Goal: Task Accomplishment & Management: Manage account settings

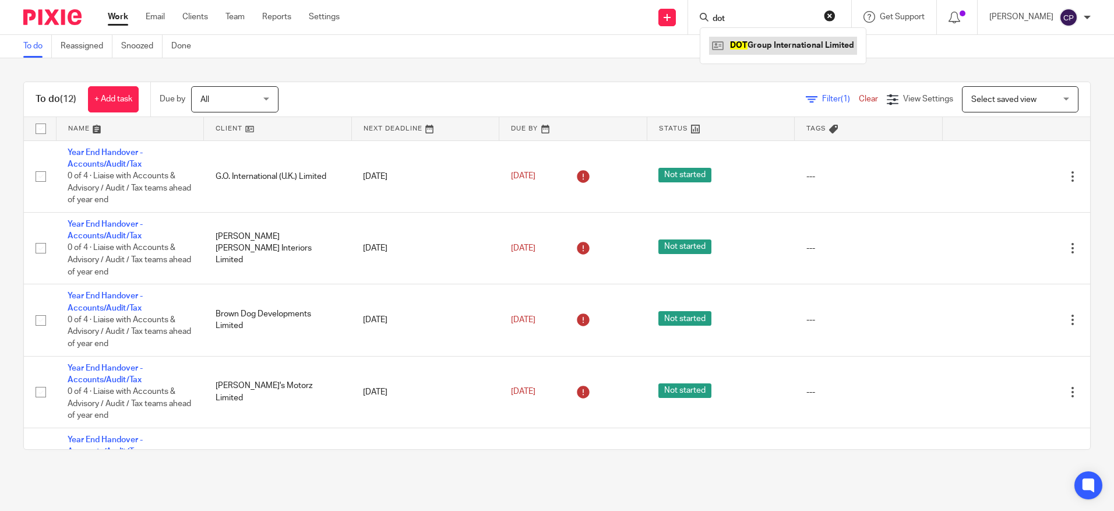
type input "dot"
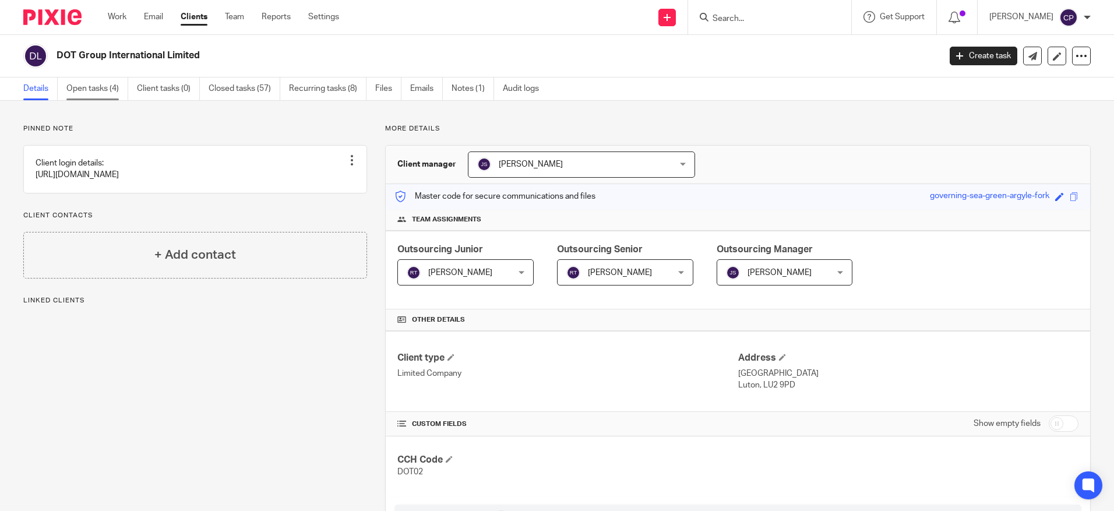
click at [91, 90] on link "Open tasks (4)" at bounding box center [97, 88] width 62 height 23
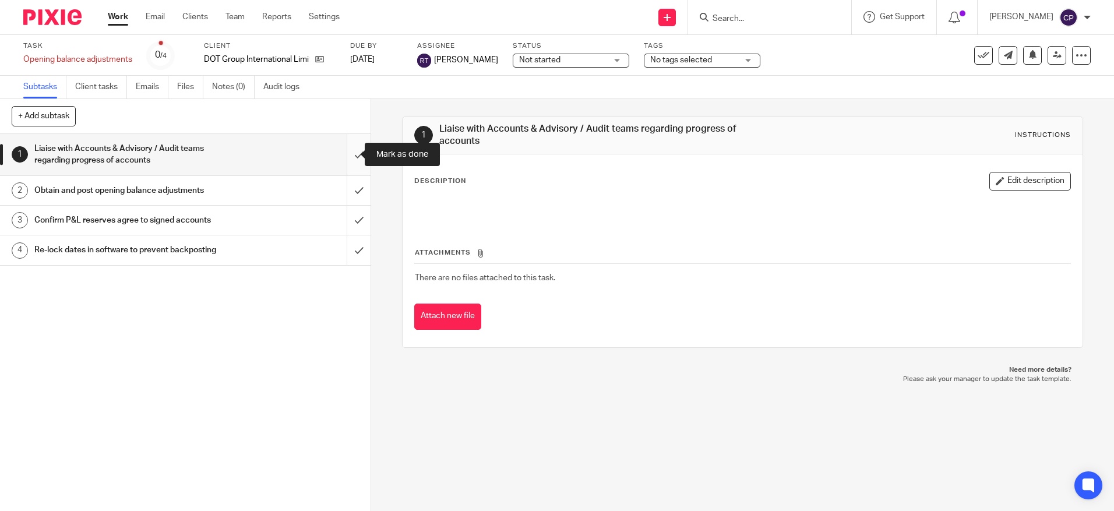
click at [344, 158] on input "submit" at bounding box center [185, 154] width 371 height 41
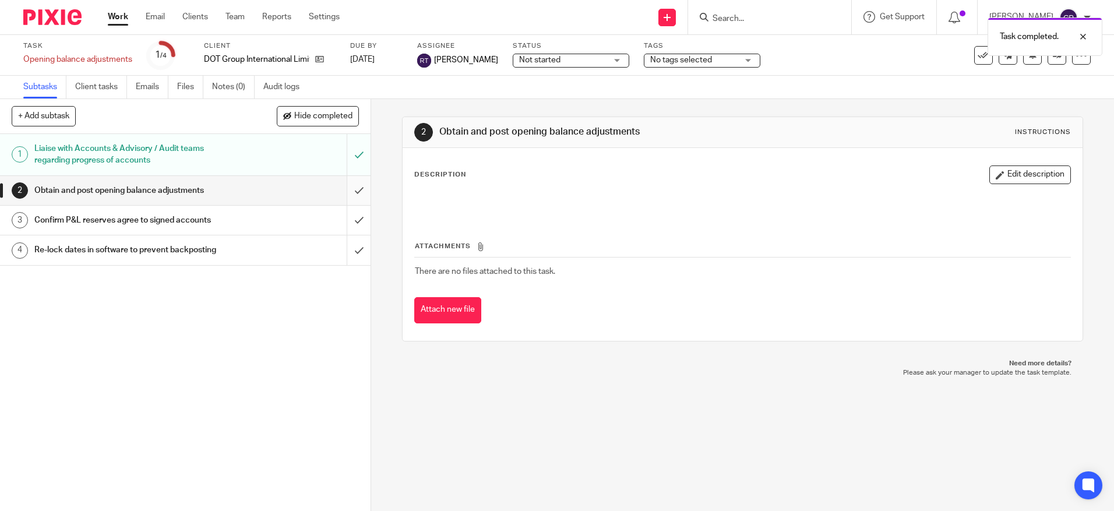
click at [347, 194] on input "submit" at bounding box center [185, 190] width 371 height 29
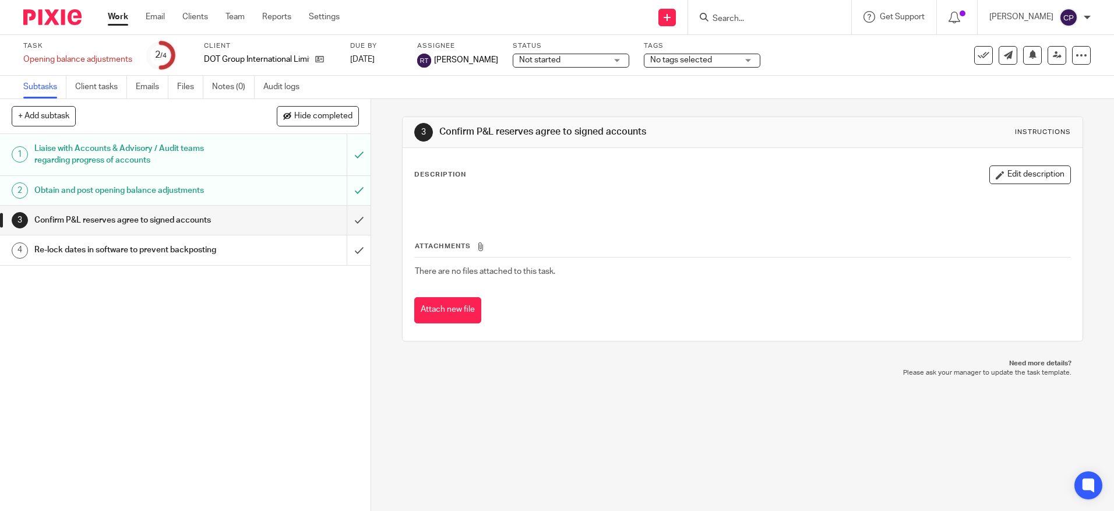
click at [680, 65] on span "No tags selected" at bounding box center [693, 60] width 87 height 12
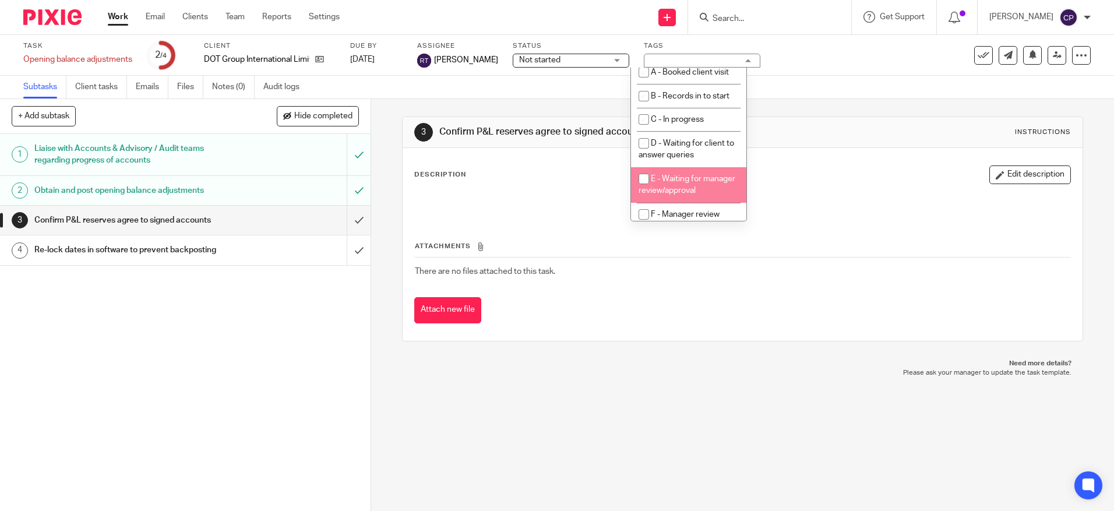
scroll to position [15, 0]
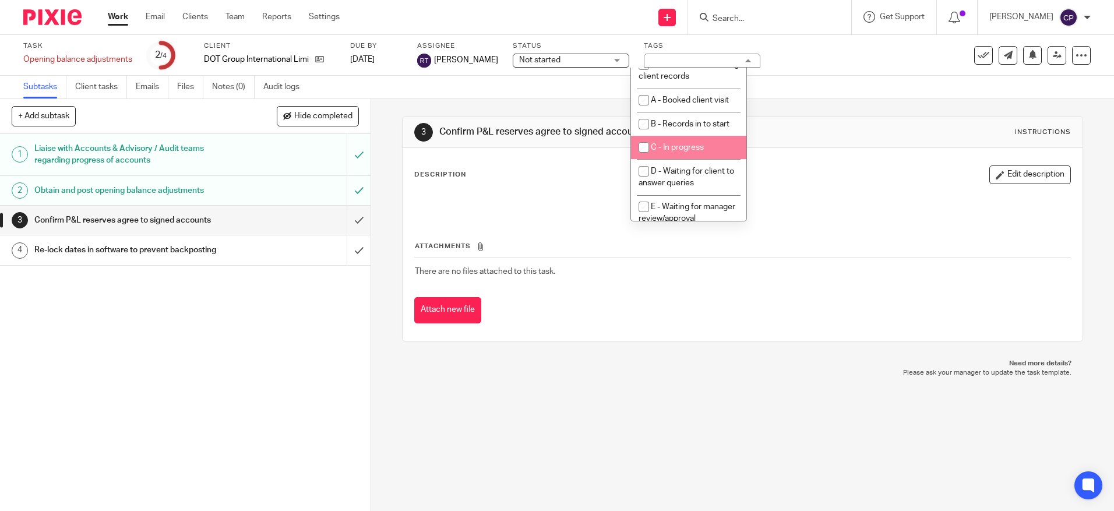
click at [710, 149] on li "C - In progress" at bounding box center [688, 148] width 115 height 24
checkbox input "true"
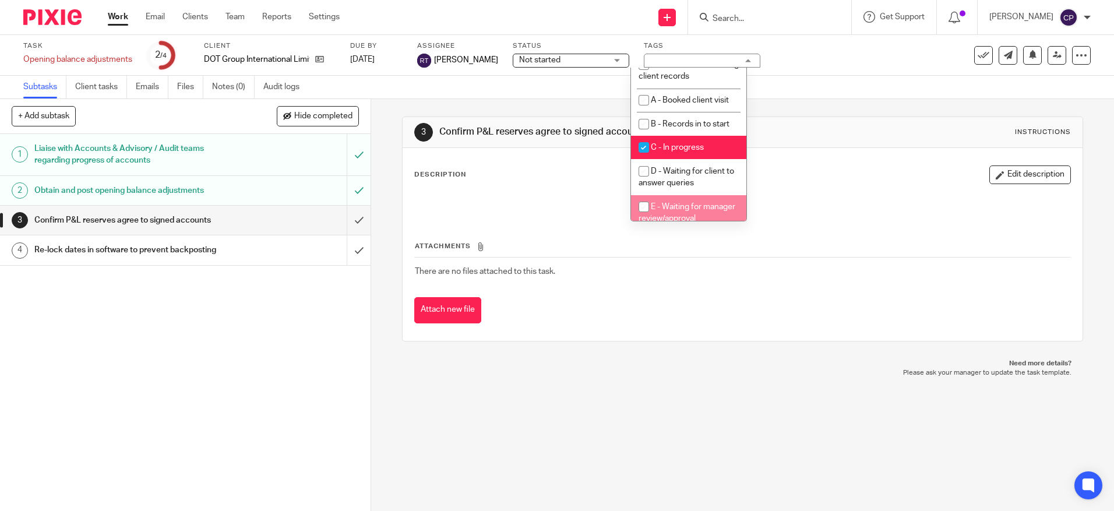
click at [520, 58] on span "Not started" at bounding box center [539, 60] width 41 height 8
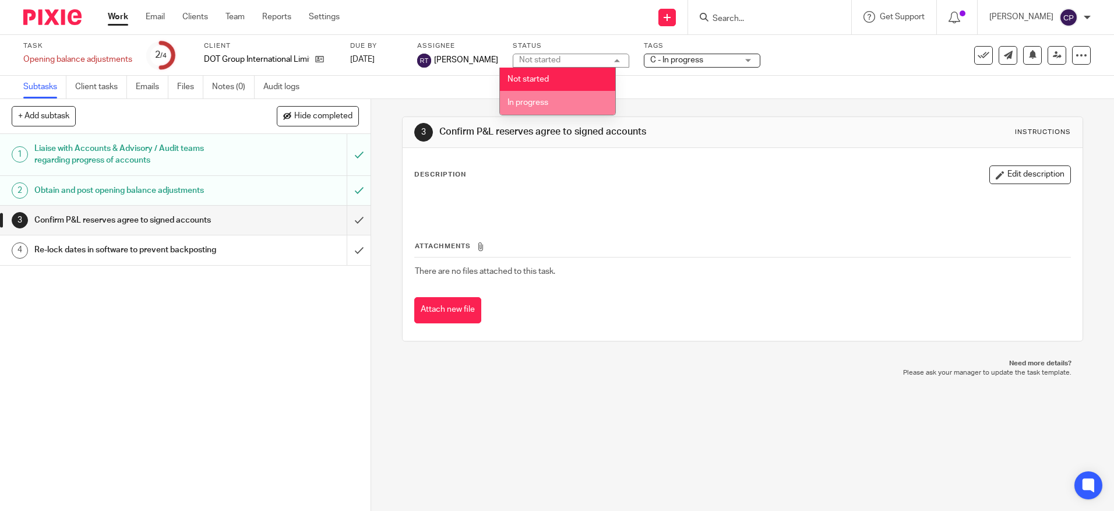
click at [526, 96] on li "In progress" at bounding box center [557, 103] width 115 height 24
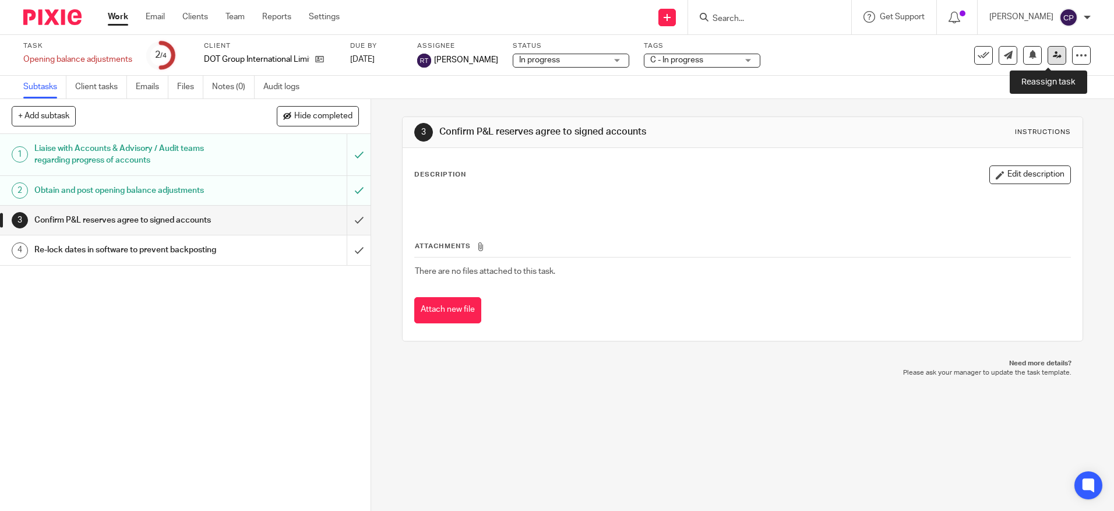
click at [1053, 52] on icon at bounding box center [1057, 55] width 9 height 9
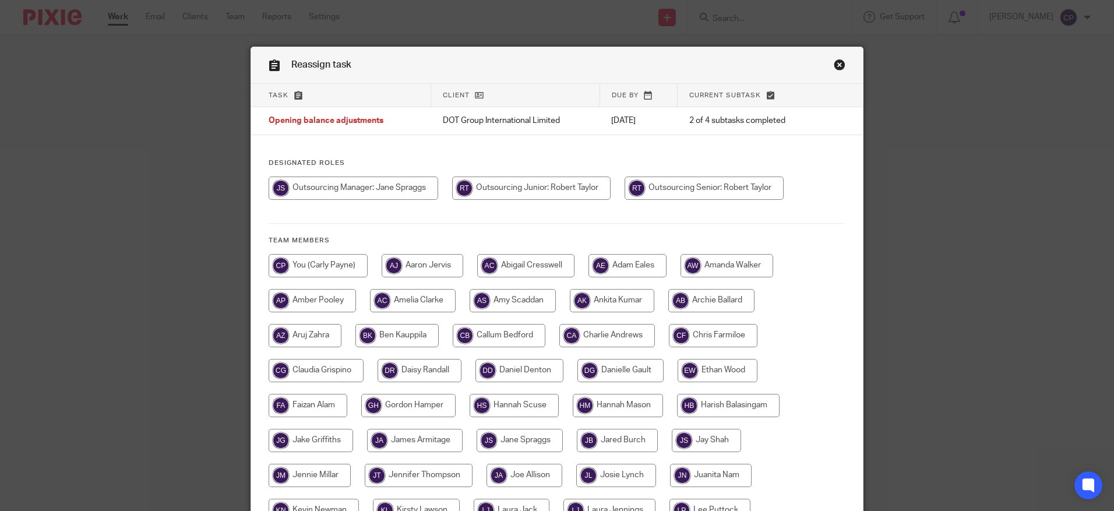
click at [564, 190] on input "radio" at bounding box center [531, 188] width 158 height 23
radio input "true"
click at [671, 191] on input "radio" at bounding box center [705, 188] width 159 height 23
radio input "true"
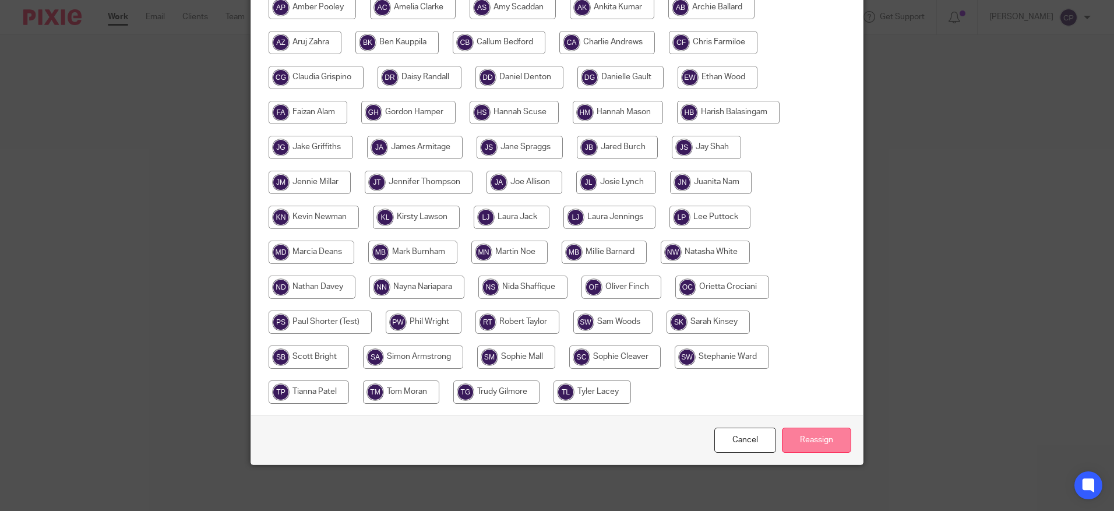
scroll to position [294, 0]
click at [818, 441] on input "Reassign" at bounding box center [816, 439] width 69 height 25
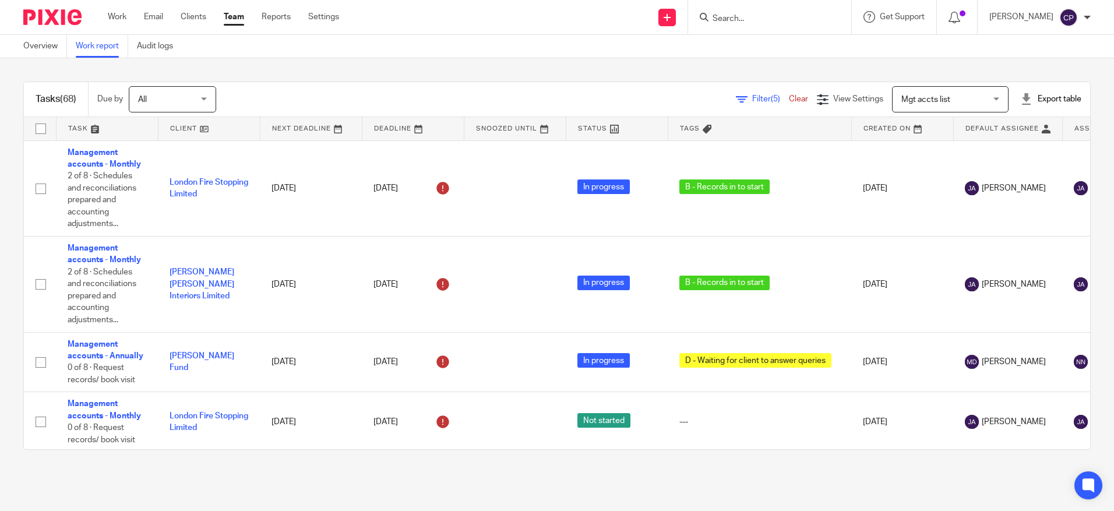
click at [1086, 20] on div at bounding box center [1087, 17] width 7 height 7
click at [1040, 81] on span "Logout" at bounding box center [1037, 81] width 26 height 8
